Goal: Navigation & Orientation: Find specific page/section

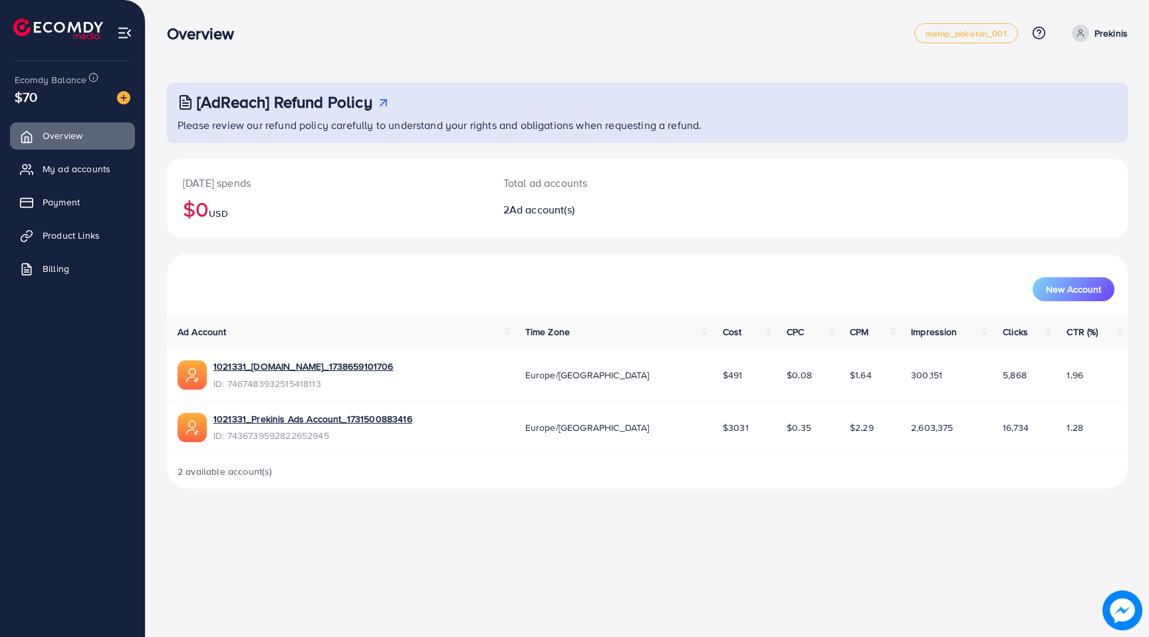
click at [1127, 31] on p "Prekinis" at bounding box center [1110, 33] width 33 height 16
click at [1032, 113] on span "Log out" at bounding box center [1048, 109] width 36 height 16
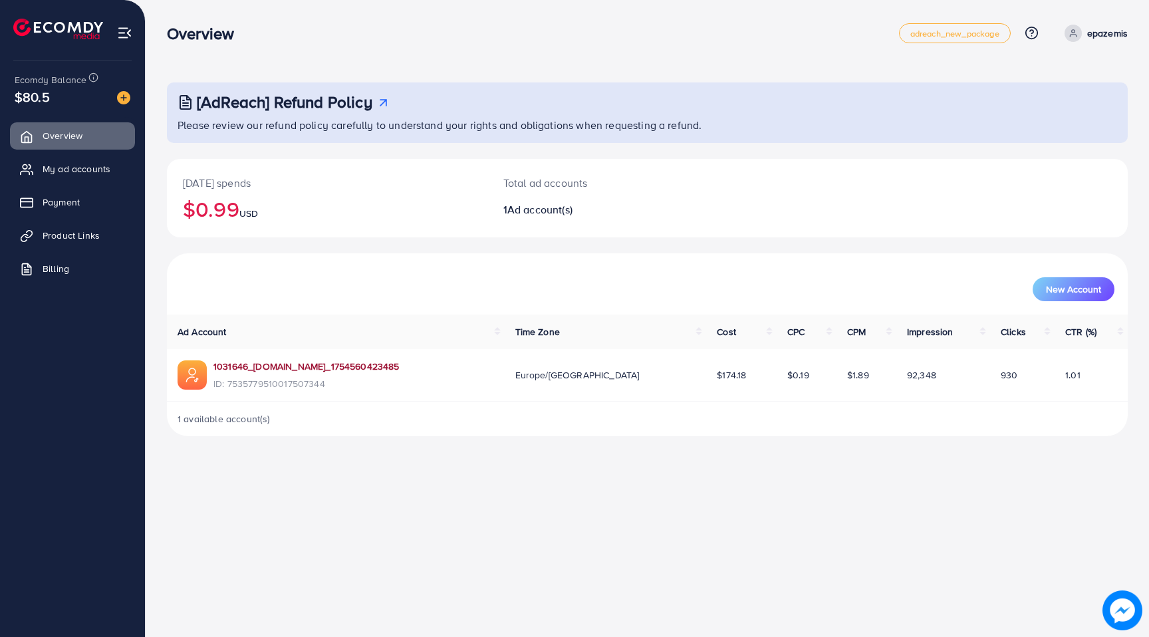
click at [305, 362] on link "1031646_[DOMAIN_NAME]_1754560423485" at bounding box center [306, 366] width 186 height 13
